Goal: Task Accomplishment & Management: Manage account settings

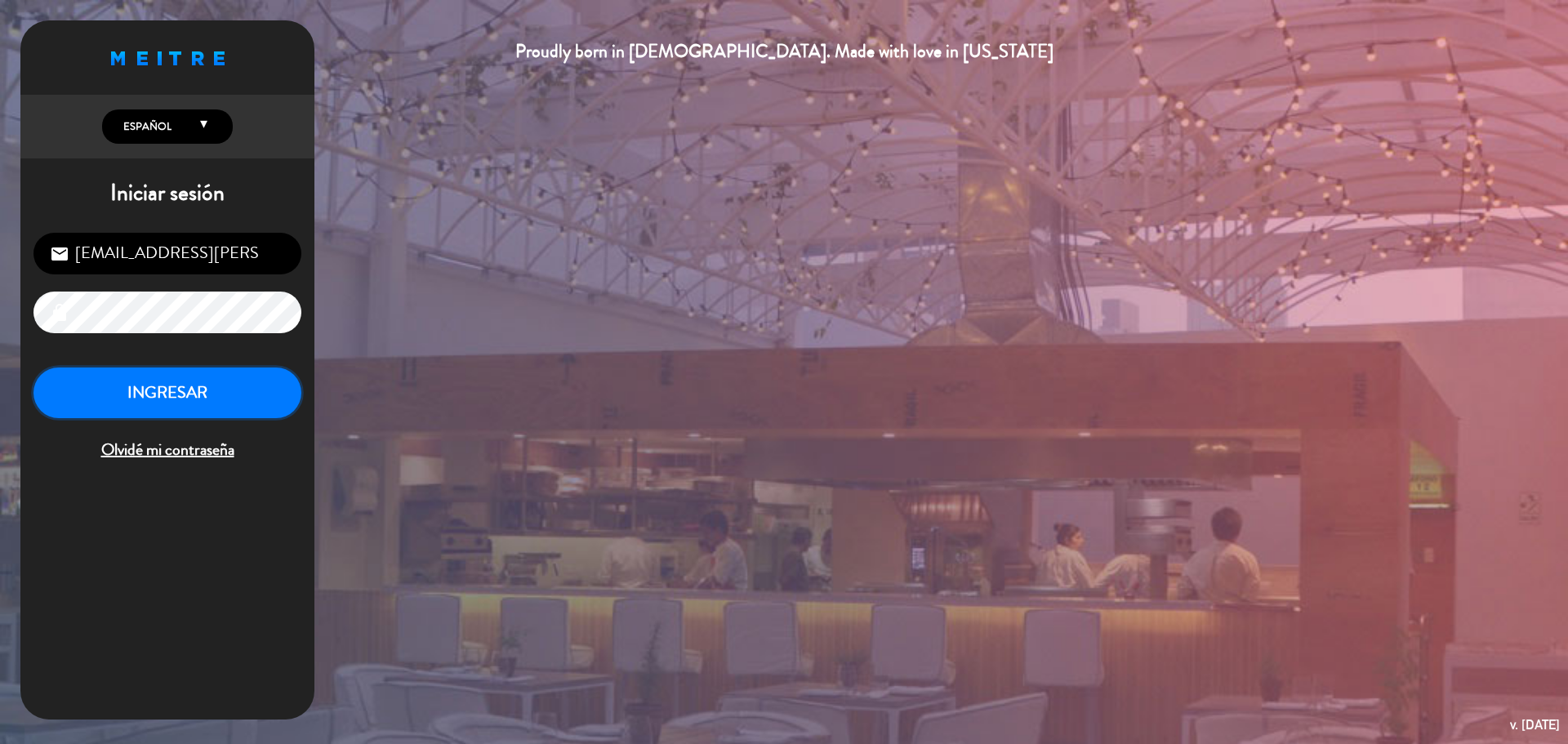
click at [147, 384] on button "INGRESAR" at bounding box center [167, 393] width 268 height 52
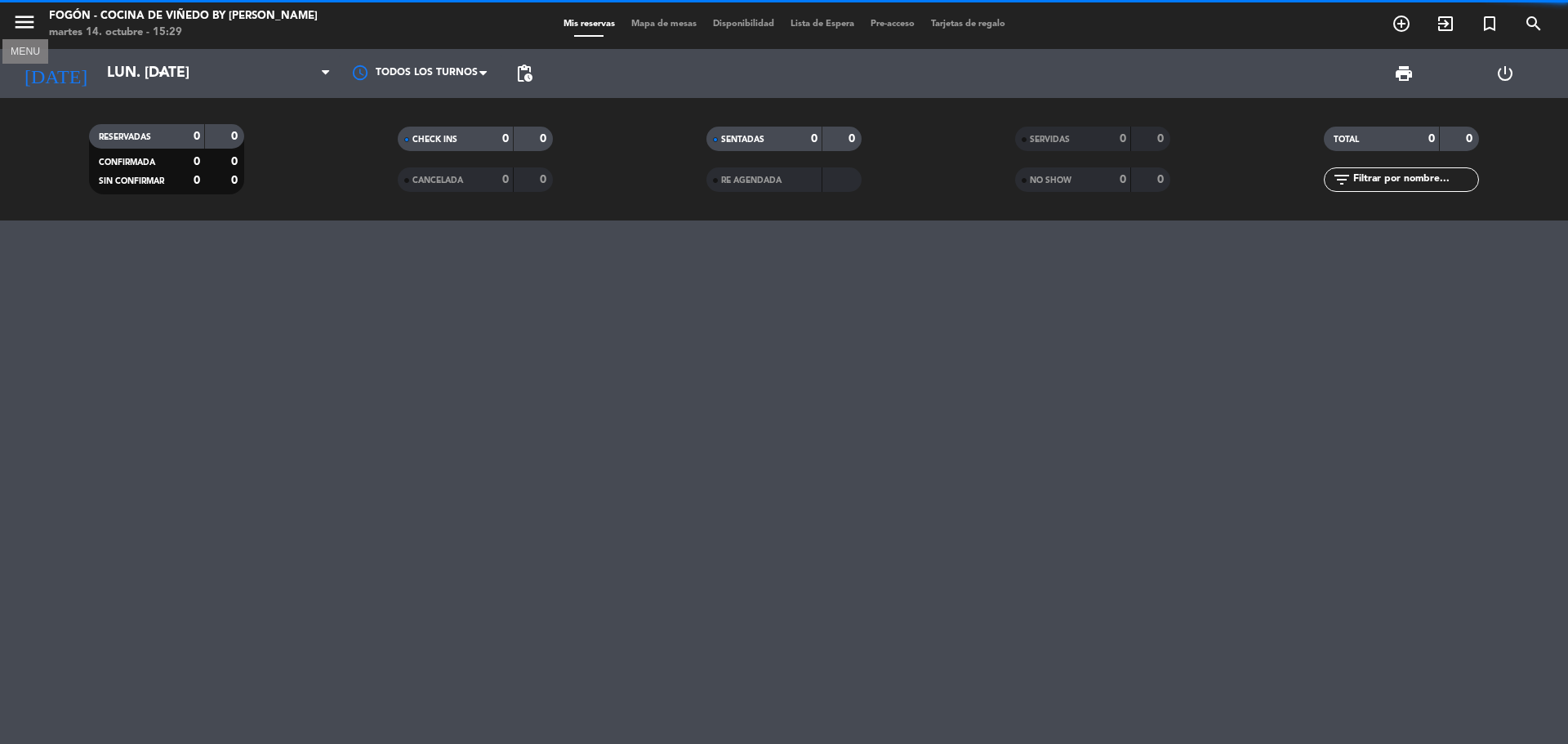
click at [20, 21] on icon "menu" at bounding box center [24, 22] width 24 height 24
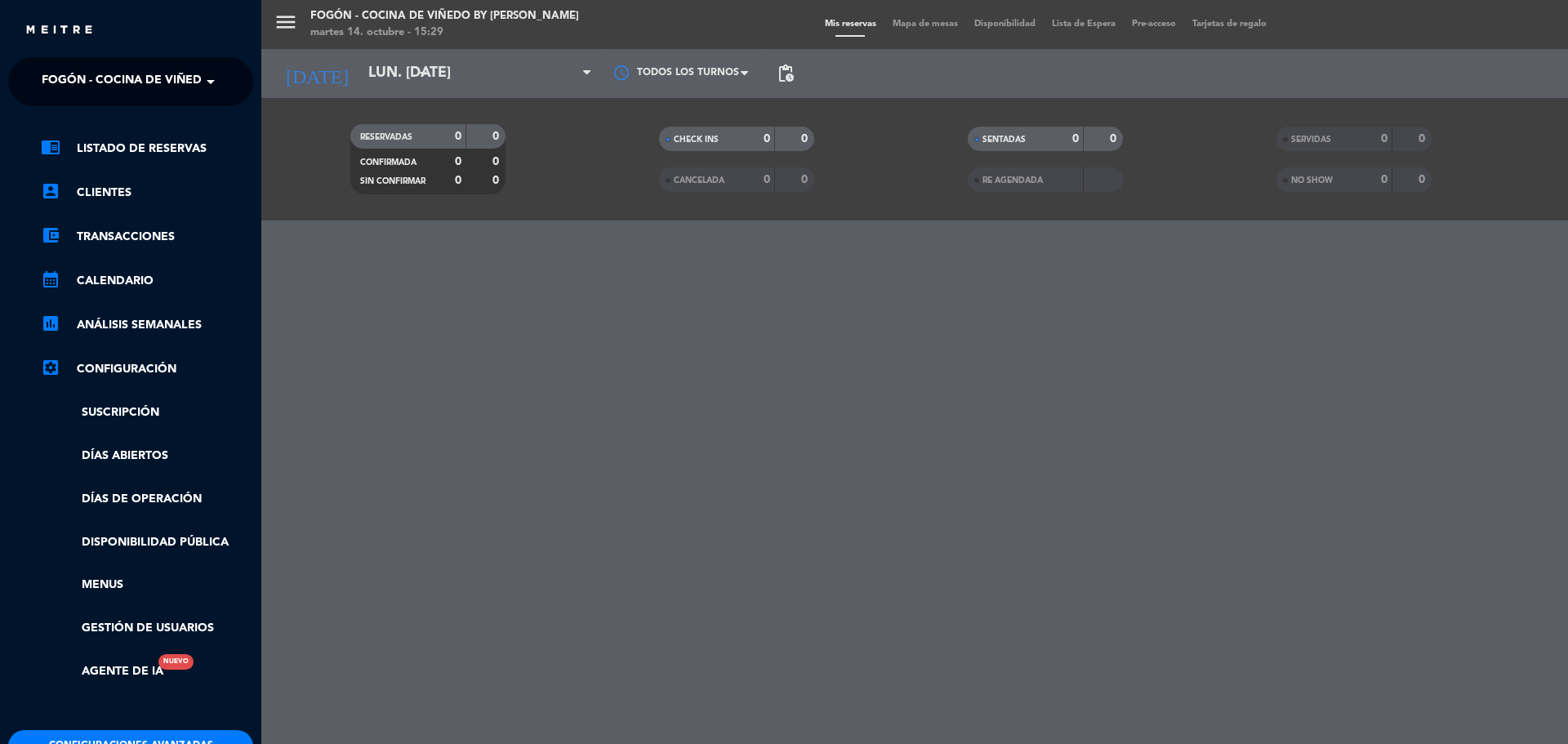
click at [107, 78] on span "Fogón - Cocina de viñedo by [PERSON_NAME]" at bounding box center [185, 81] width 286 height 34
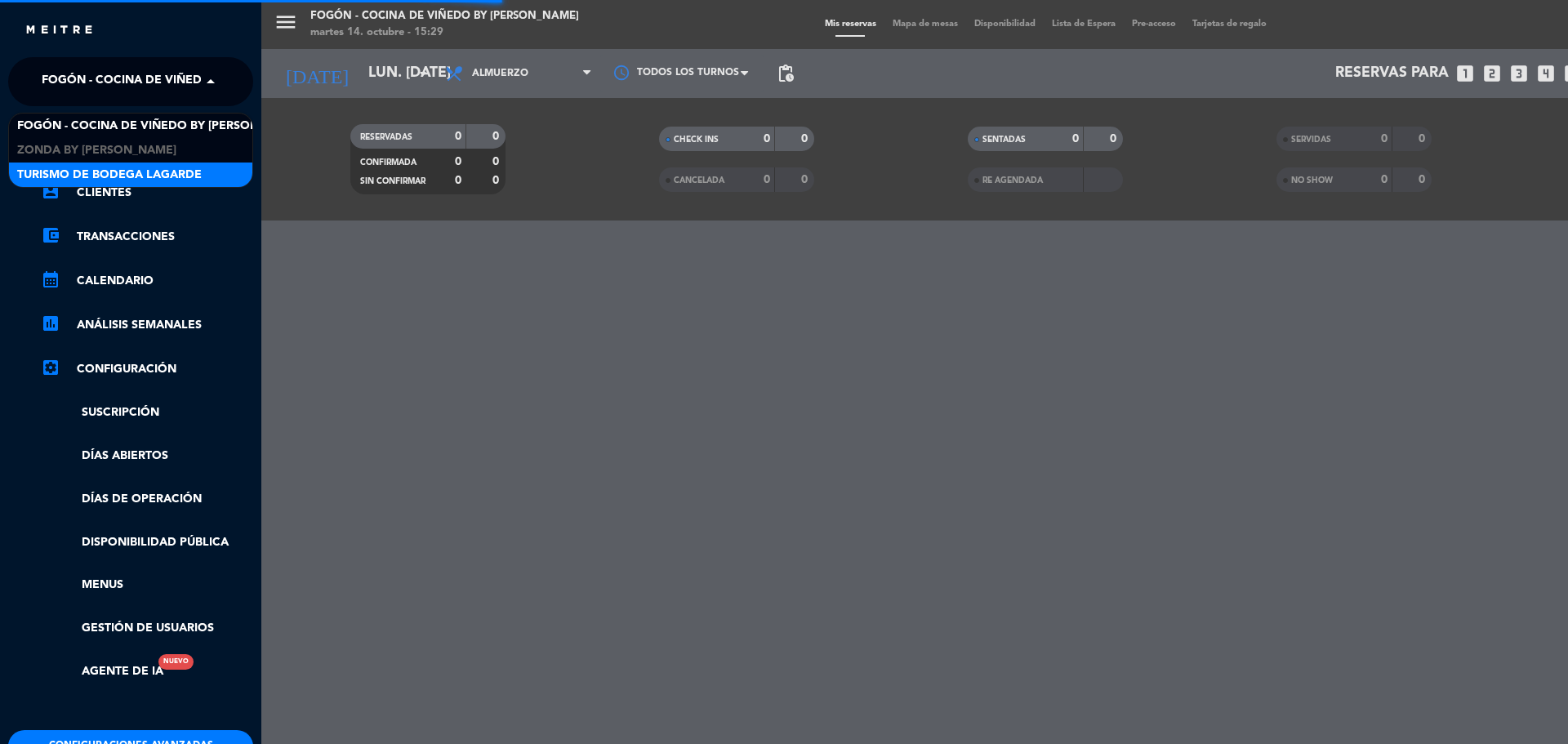
click at [79, 177] on span "Turismo de Bodega Lagarde" at bounding box center [110, 175] width 185 height 19
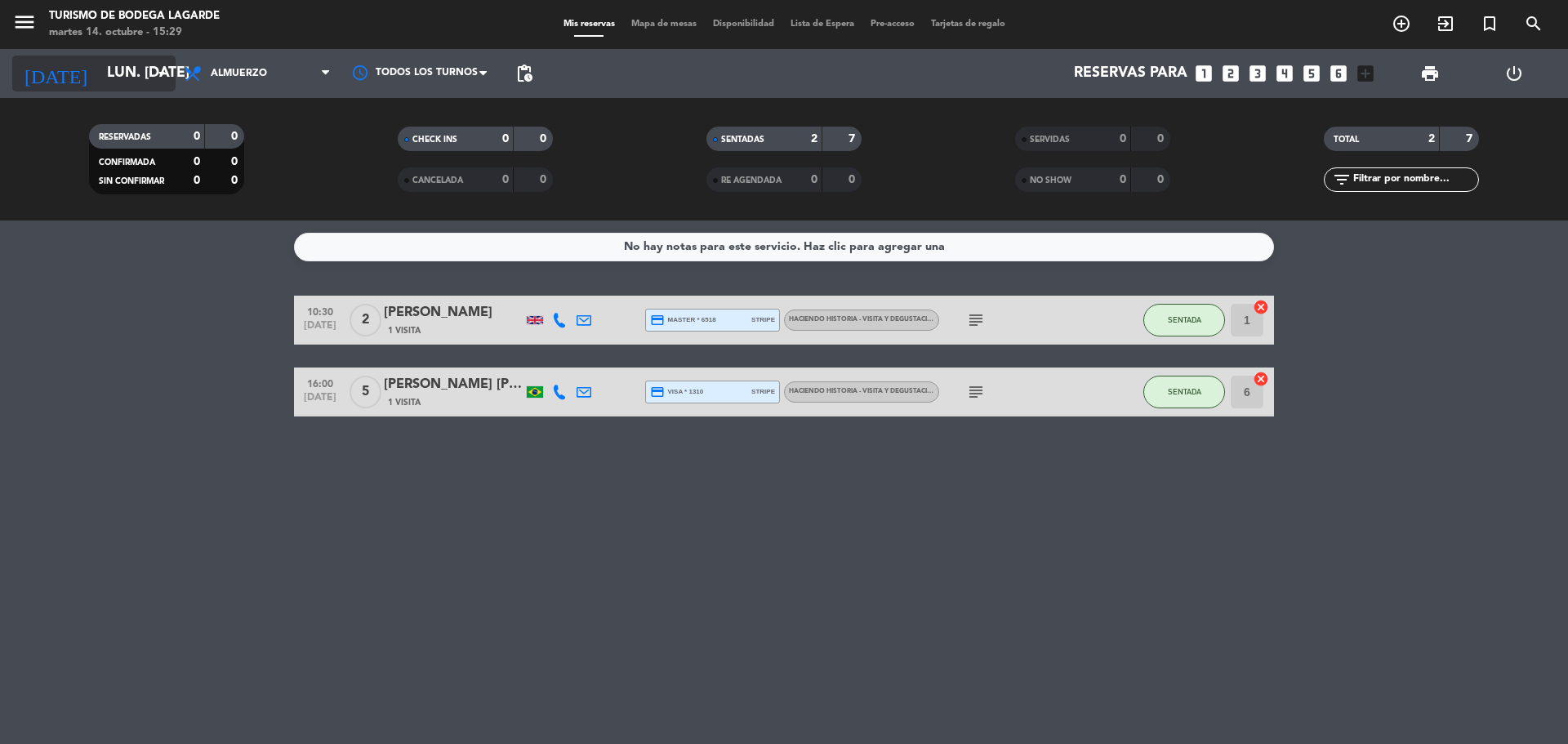
click at [99, 67] on input "lun. [DATE]" at bounding box center [194, 73] width 190 height 32
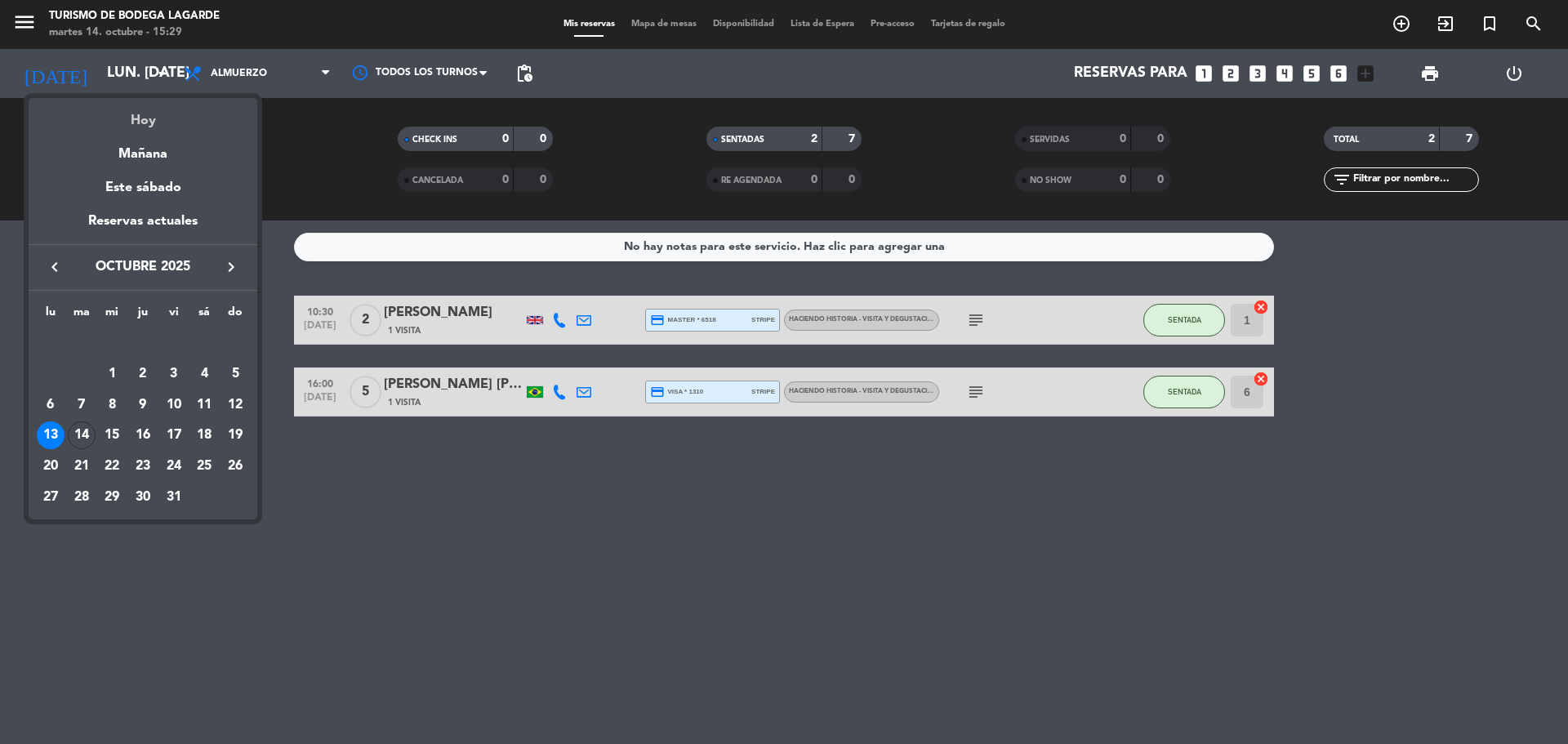
click at [116, 124] on div "Hoy" at bounding box center [142, 115] width 229 height 33
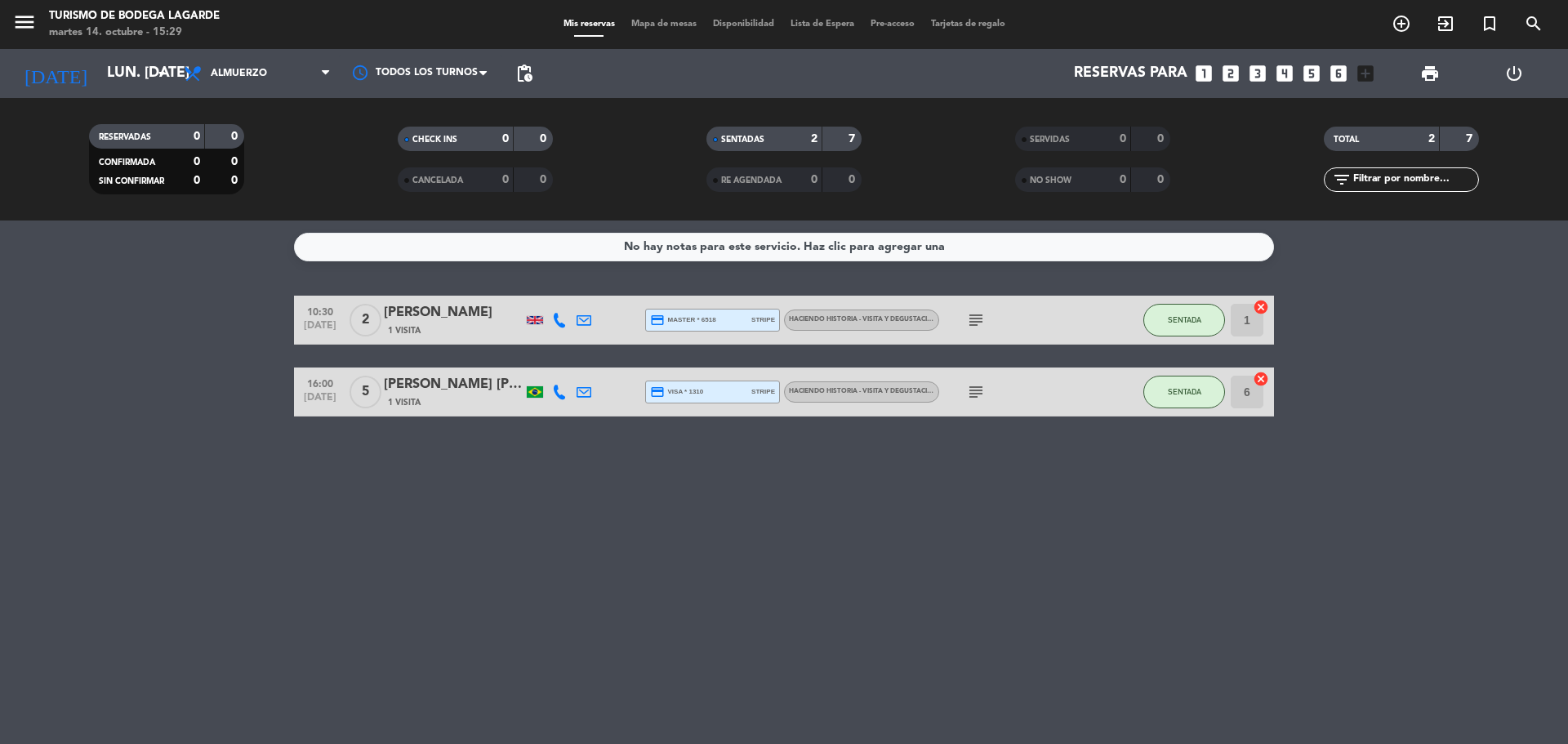
type input "[DATE] oct."
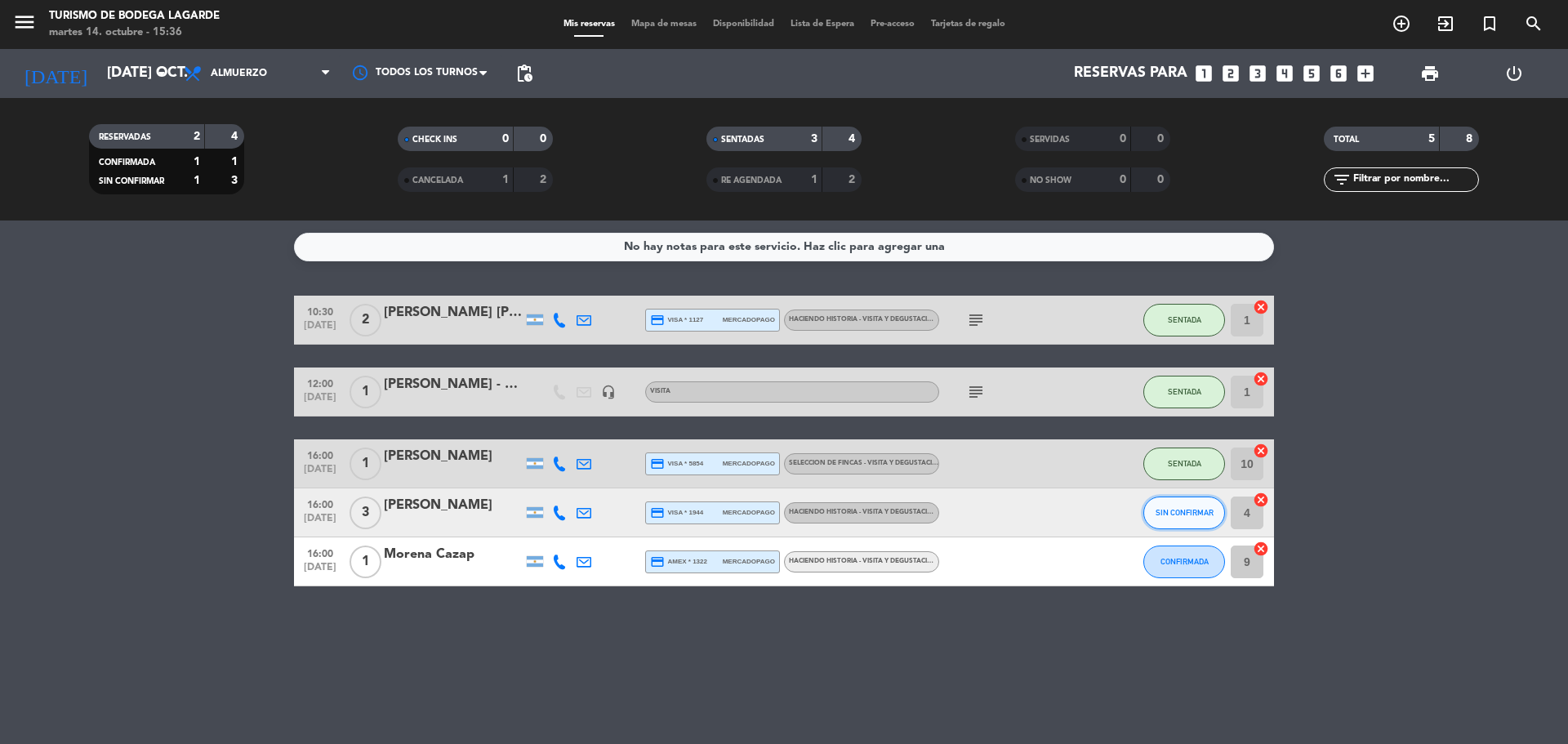
click at [1162, 505] on button "SIN CONFIRMAR" at bounding box center [1185, 512] width 82 height 32
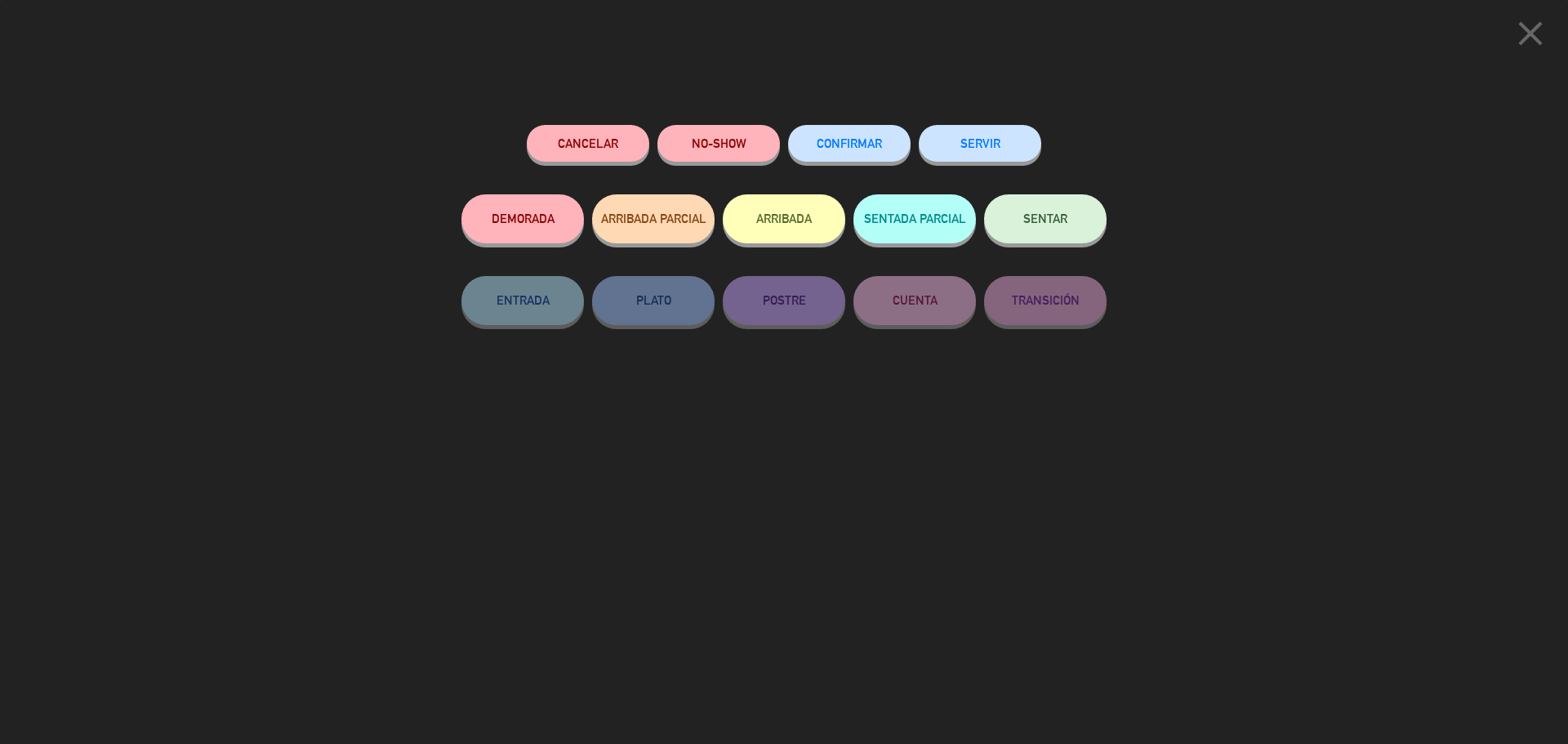
click at [1065, 240] on button "SENTAR" at bounding box center [1045, 219] width 122 height 49
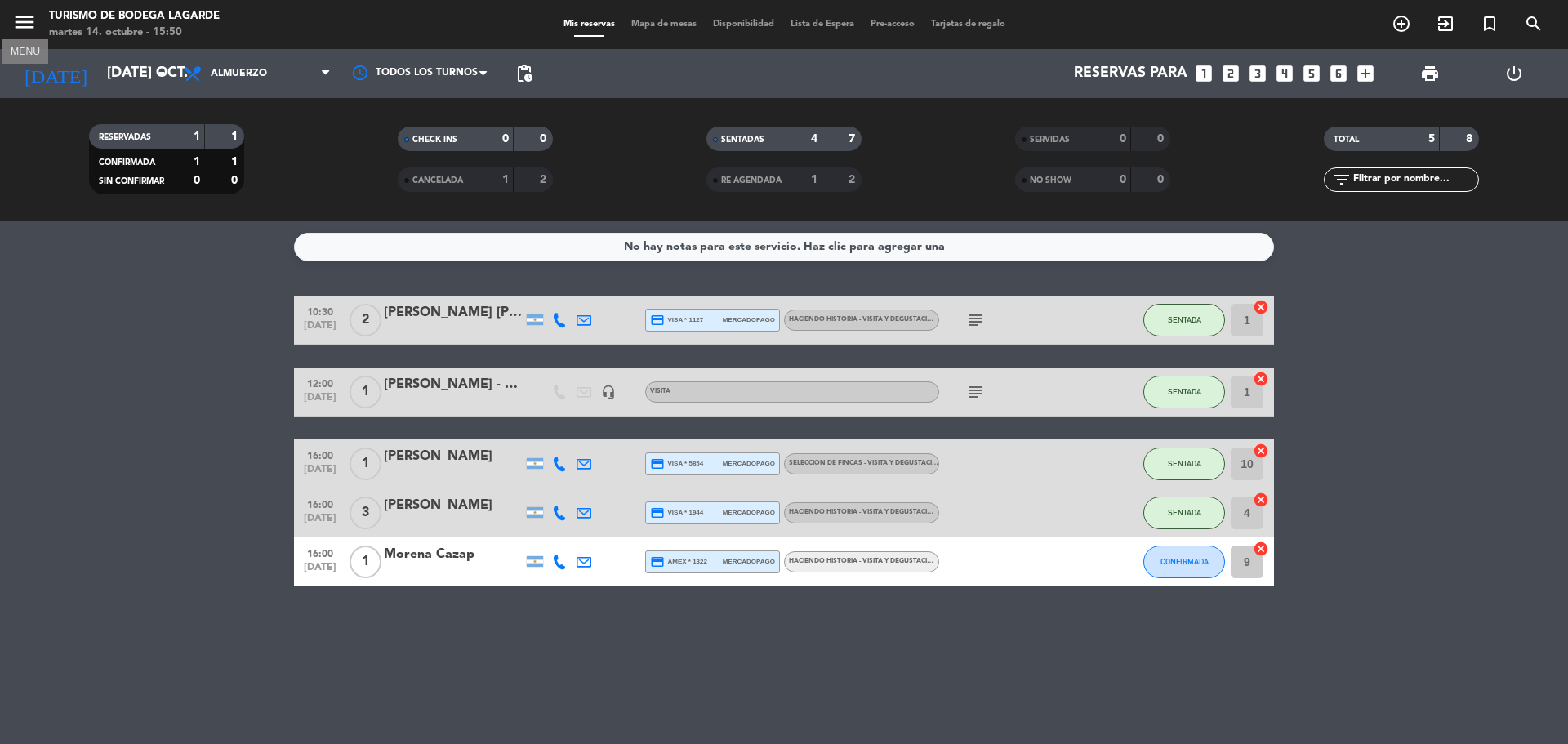
click at [17, 21] on icon "menu" at bounding box center [24, 22] width 24 height 24
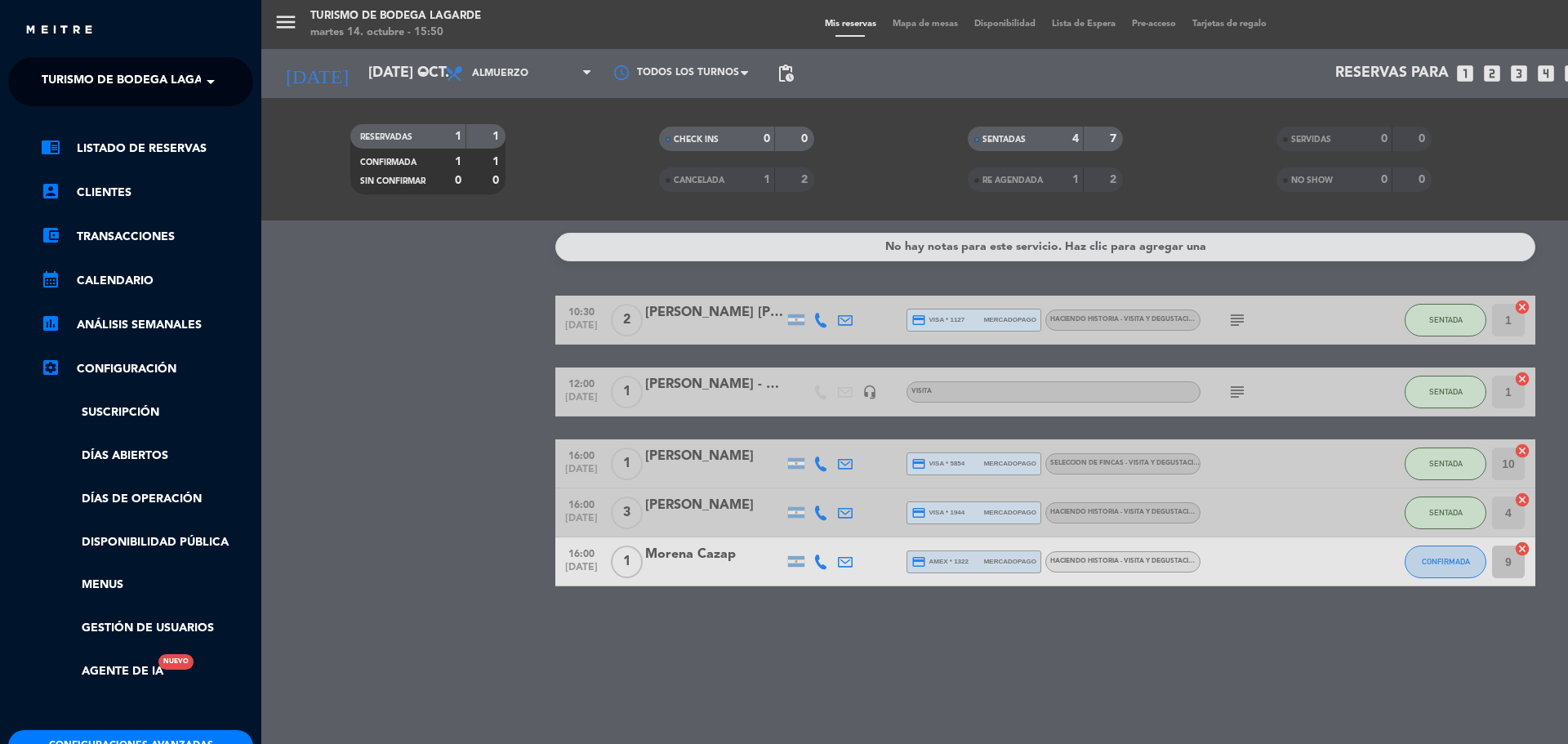
click at [725, 654] on div "menu Turismo de Bodega [PERSON_NAME] martes 14. octubre - 15:50 Mis reservas Ma…" at bounding box center [1045, 372] width 1568 height 744
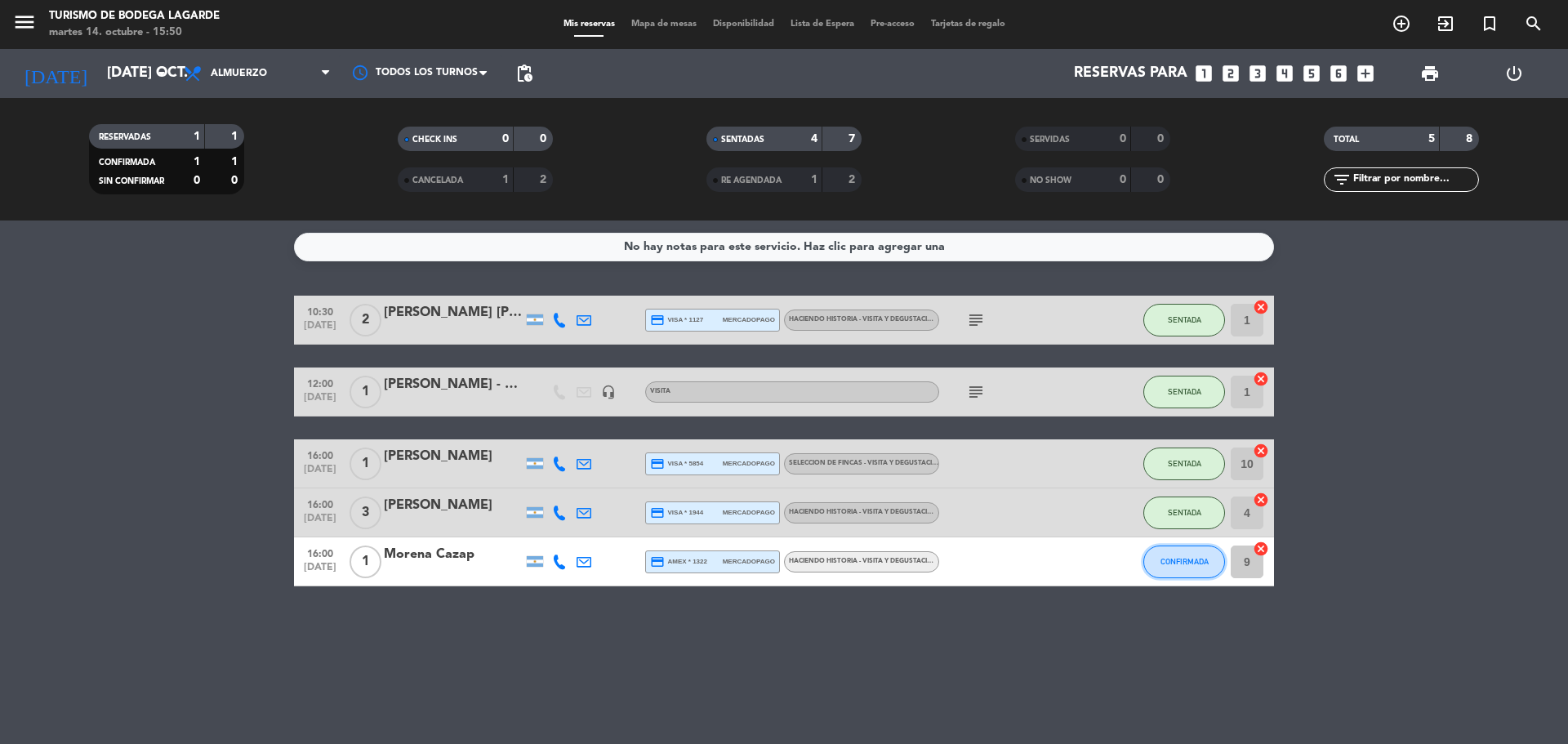
click at [1177, 556] on button "CONFIRMADA" at bounding box center [1185, 561] width 82 height 32
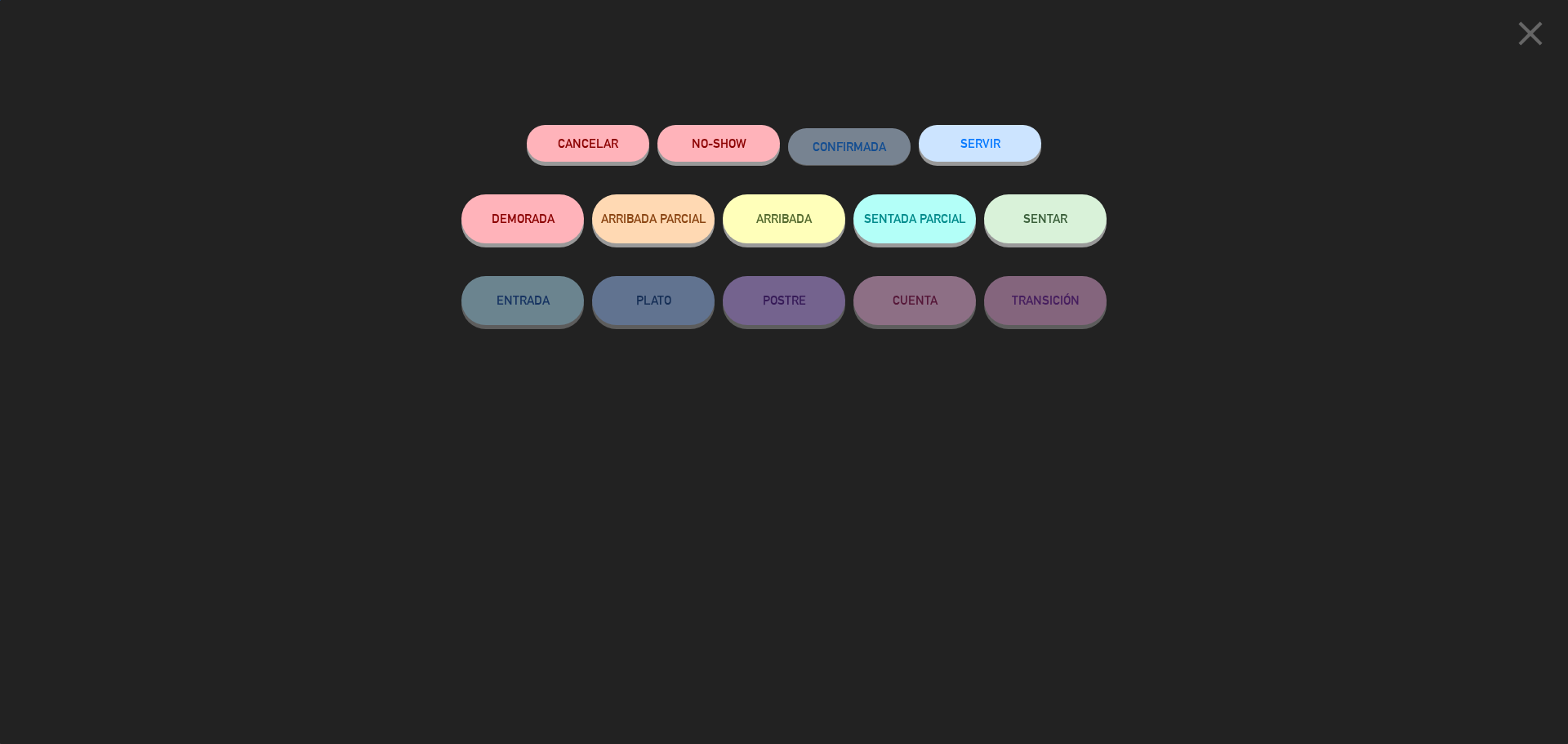
click at [1055, 229] on button "SENTAR" at bounding box center [1045, 219] width 122 height 49
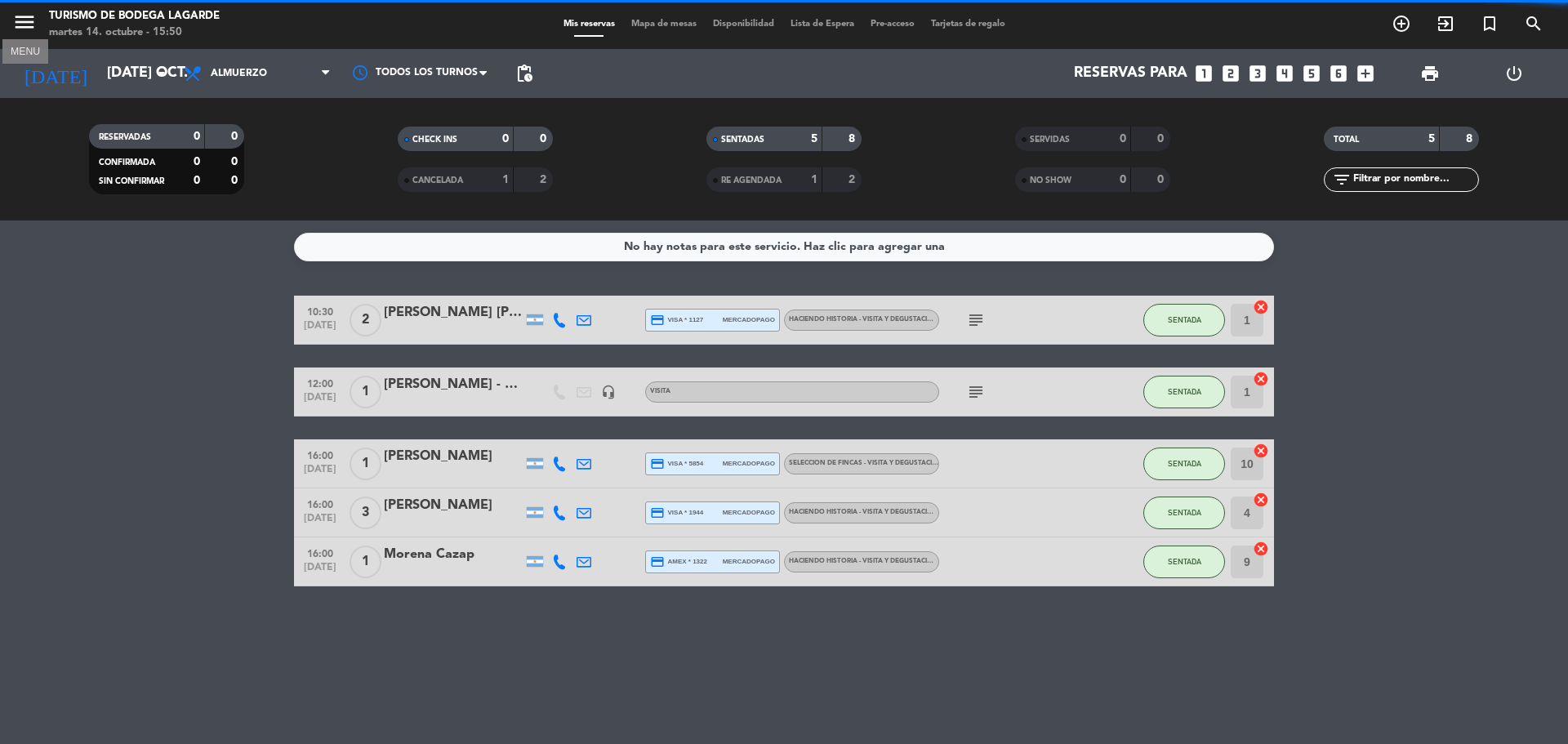
click at [32, 14] on icon "menu" at bounding box center [24, 22] width 24 height 24
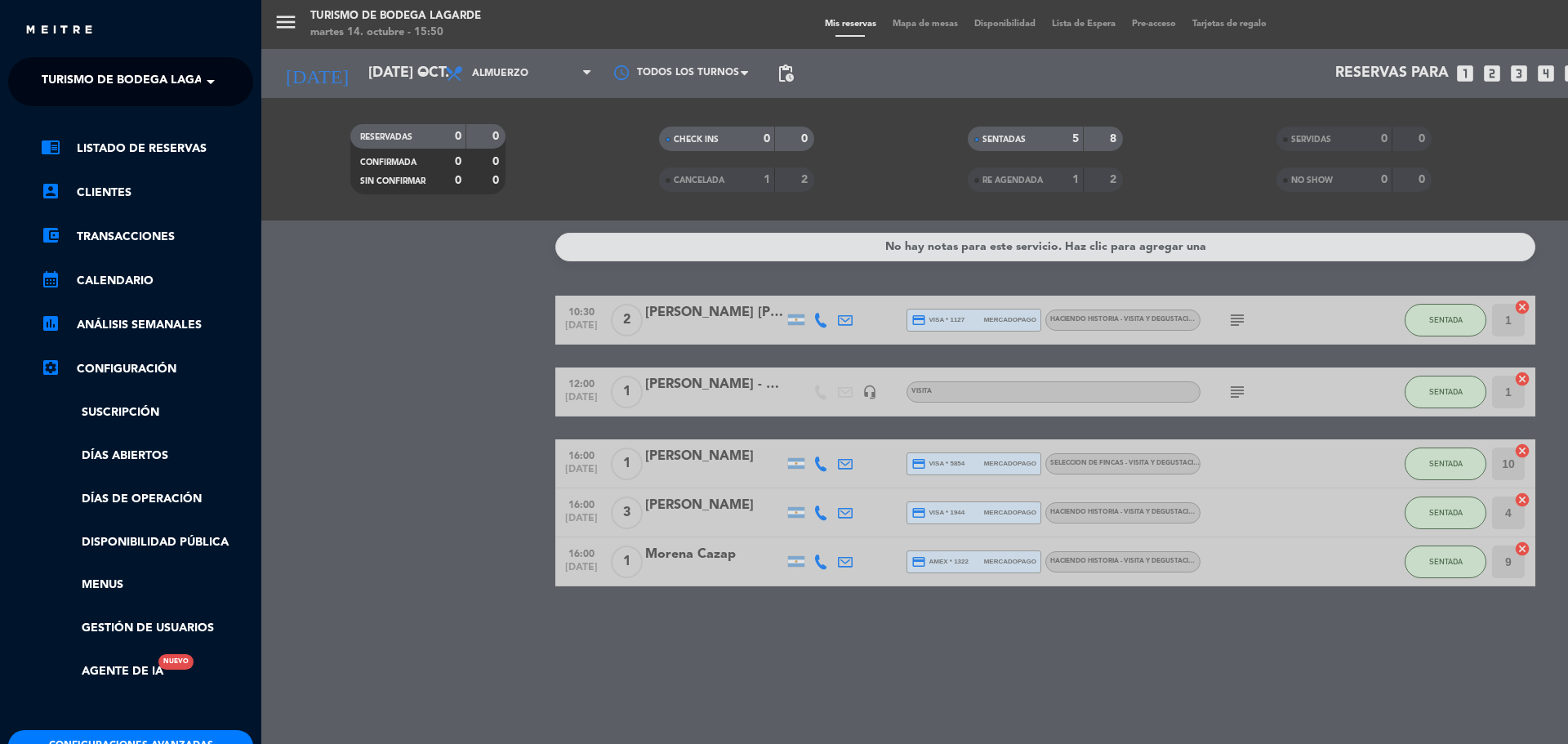
click at [151, 83] on span "Turismo de Bodega Lagarde" at bounding box center [134, 81] width 185 height 34
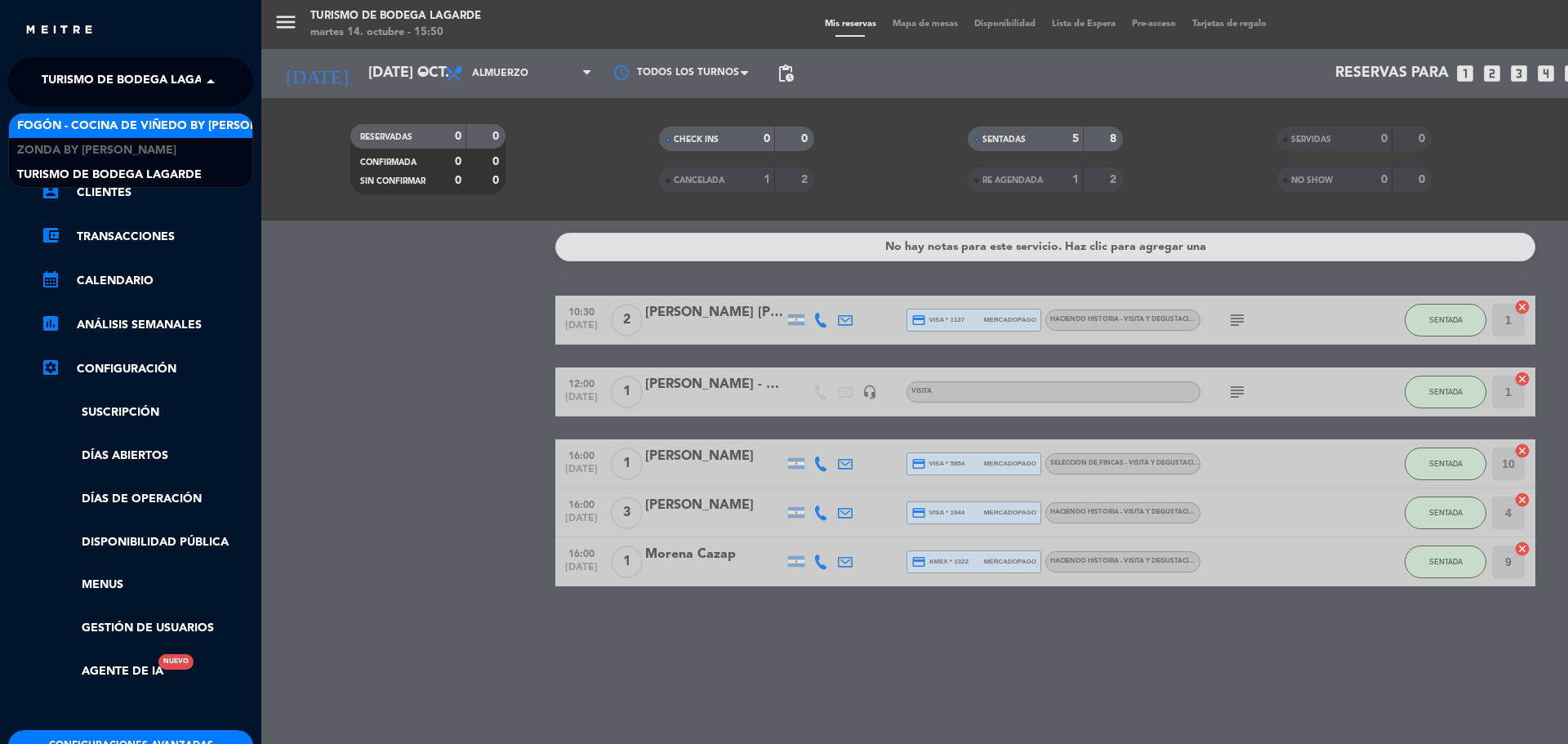
click at [135, 127] on span "Fogón - Cocina de viñedo by [PERSON_NAME]" at bounding box center [161, 126] width 286 height 19
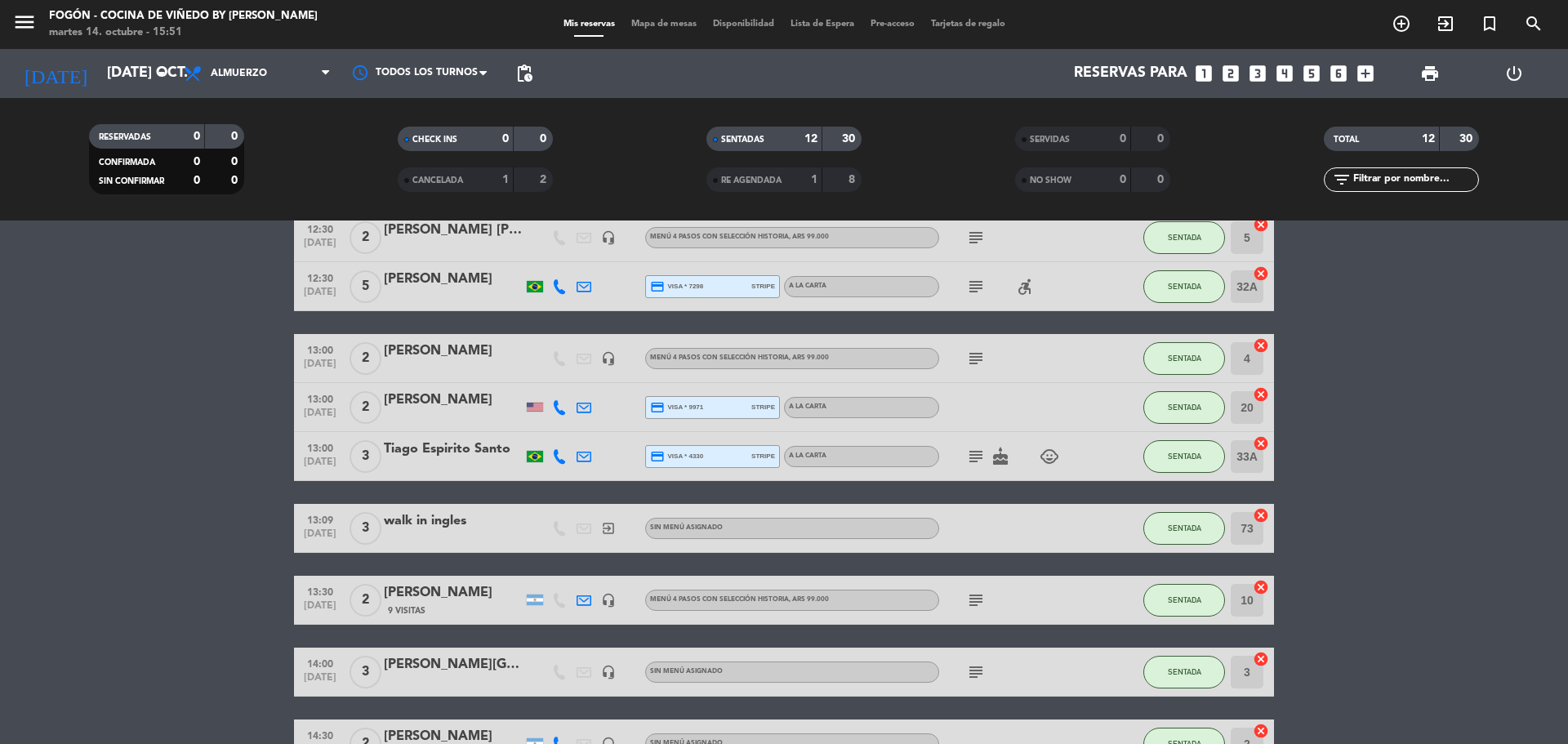
scroll to position [113, 0]
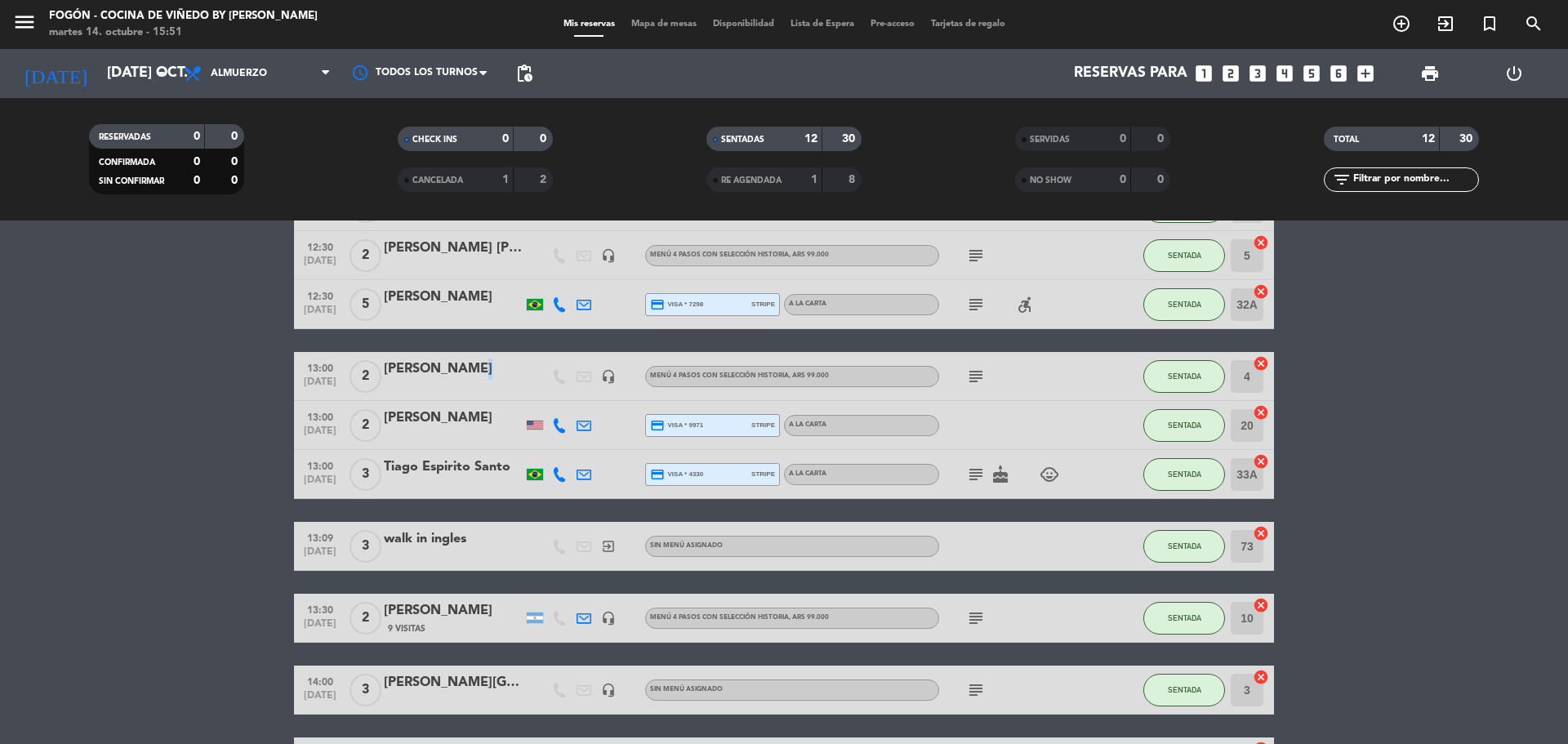
click at [464, 367] on div "[PERSON_NAME]" at bounding box center [453, 369] width 139 height 22
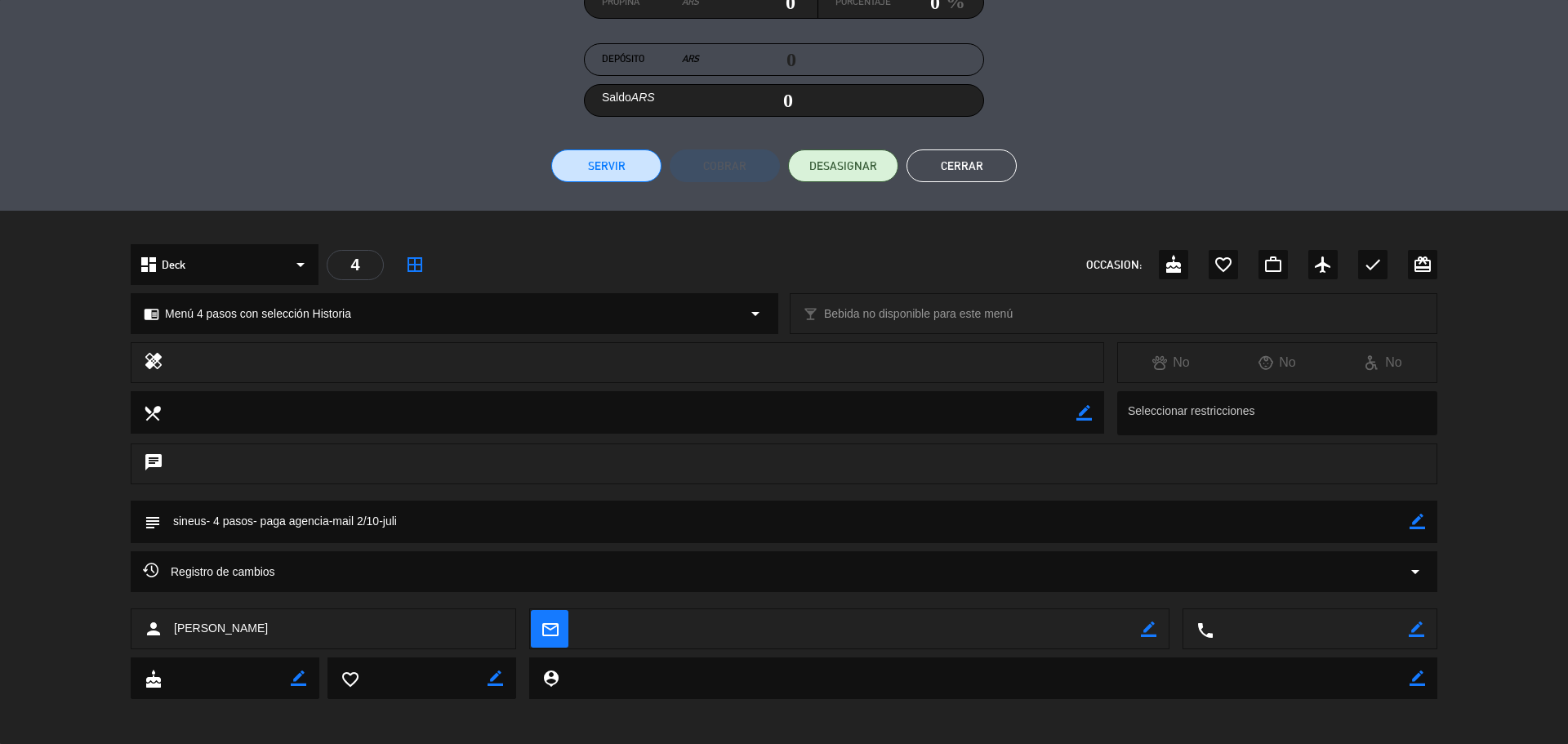
scroll to position [275, 0]
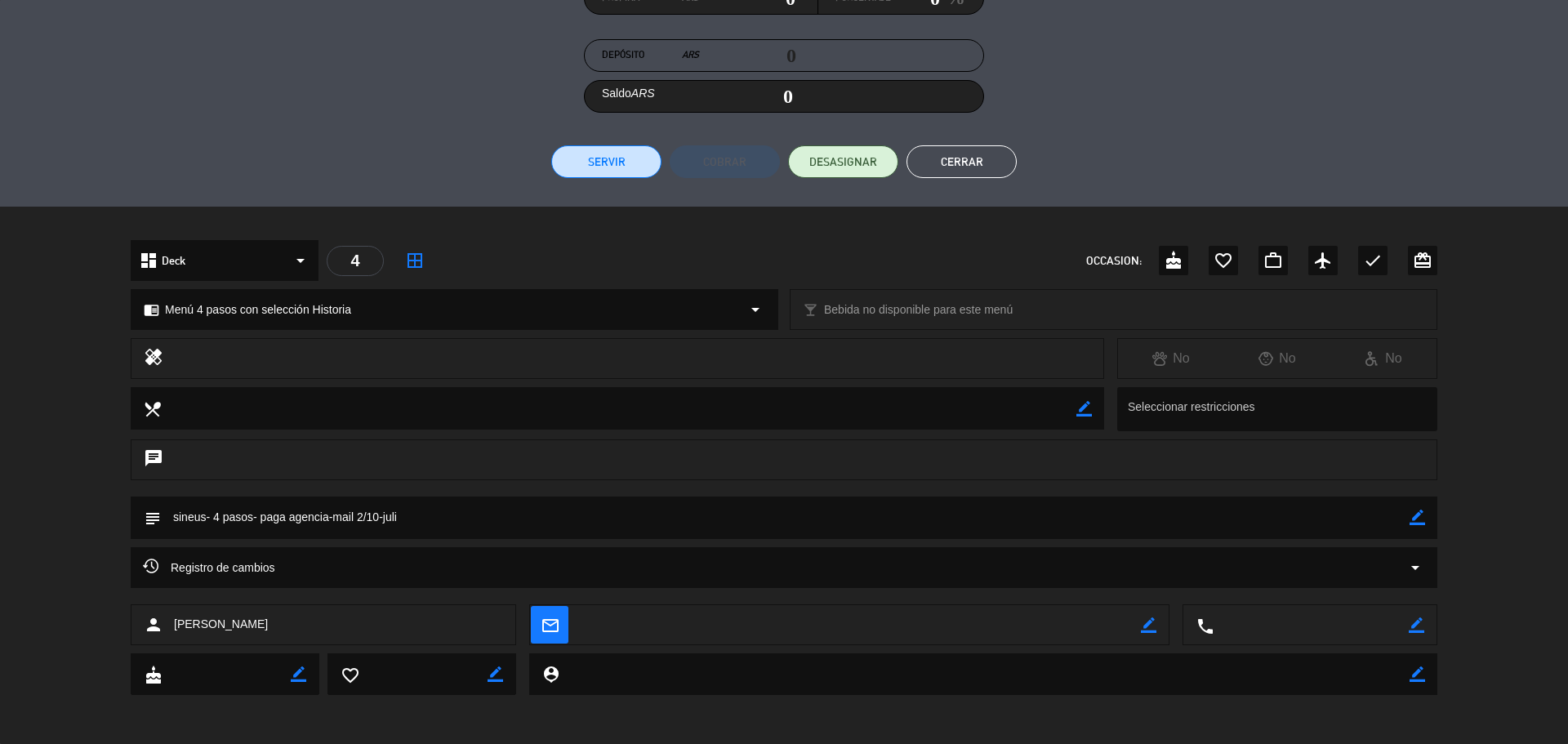
click at [1427, 513] on div "subject border_color" at bounding box center [784, 517] width 1307 height 42
click at [1419, 516] on icon "border_color" at bounding box center [1417, 517] width 16 height 16
click at [1410, 515] on icon at bounding box center [1417, 517] width 16 height 16
click at [1417, 524] on icon "border_color" at bounding box center [1417, 517] width 16 height 16
click at [1389, 523] on textarea at bounding box center [784, 517] width 1249 height 42
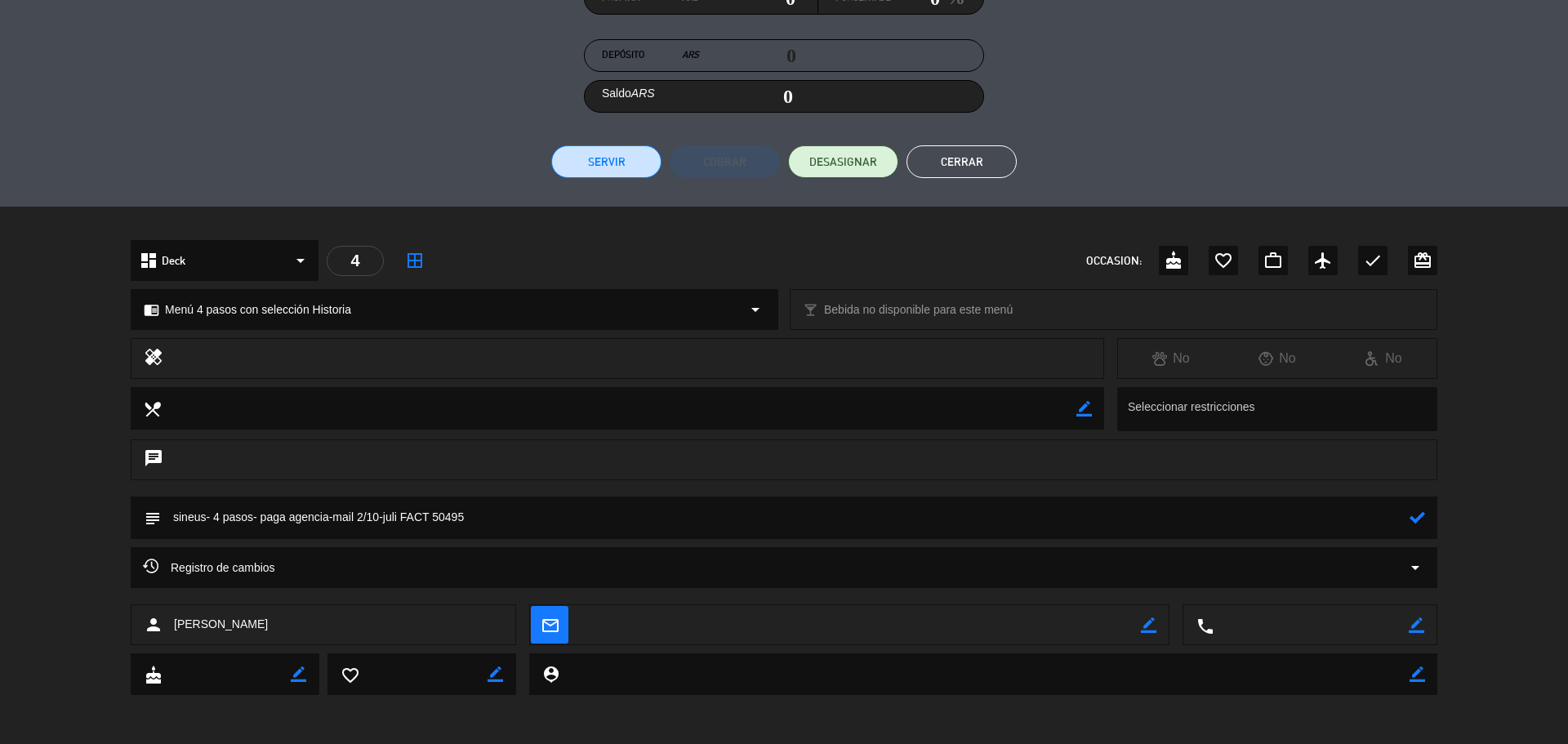
type textarea "sineus- 4 pasos- paga agencia-mail 2/10-juli FACT 50495"
click at [1417, 522] on icon at bounding box center [1417, 517] width 16 height 16
click at [983, 167] on button "Cerrar" at bounding box center [962, 161] width 111 height 32
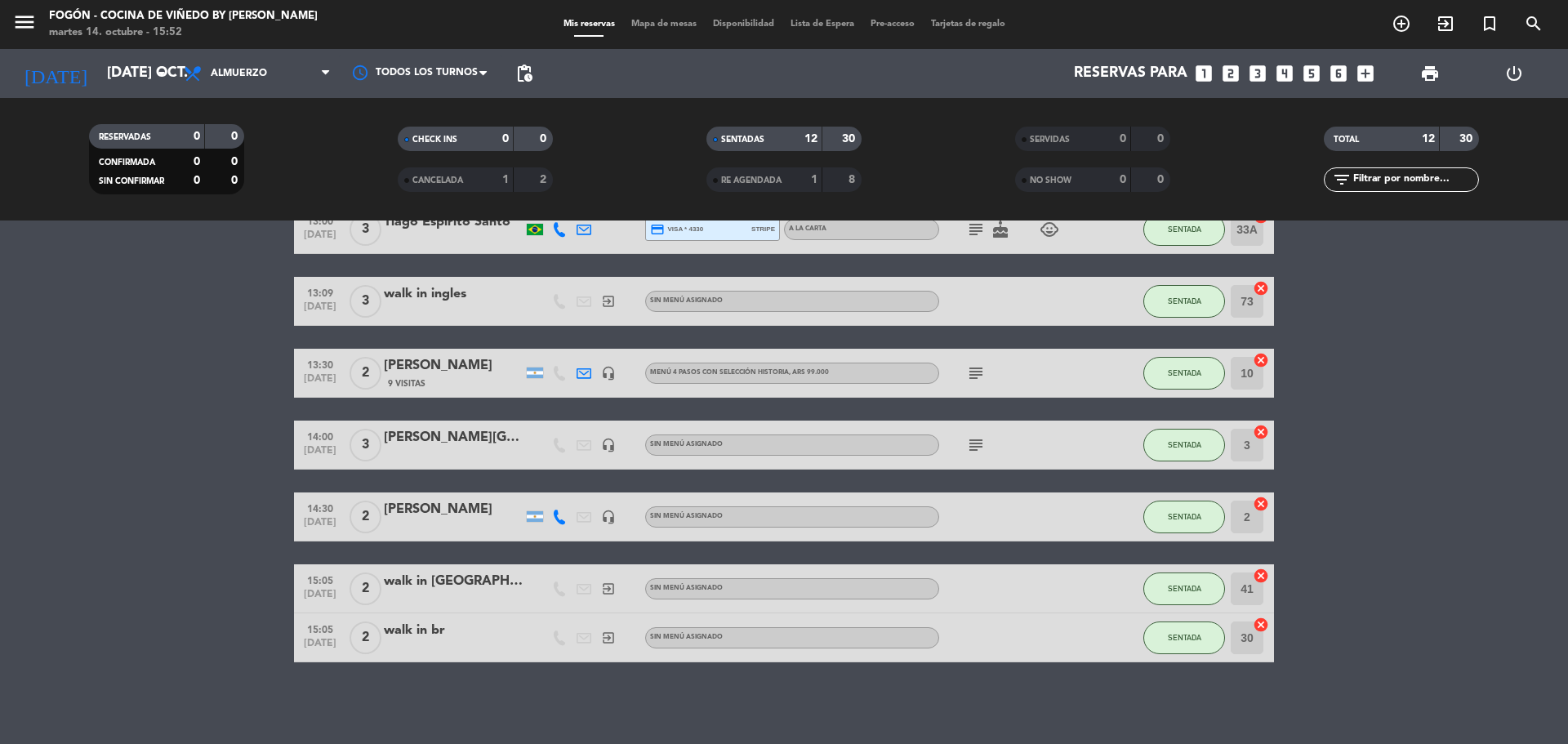
scroll to position [0, 0]
